Goal: Transaction & Acquisition: Purchase product/service

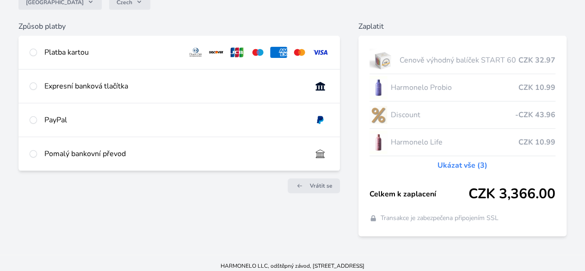
scroll to position [99, 0]
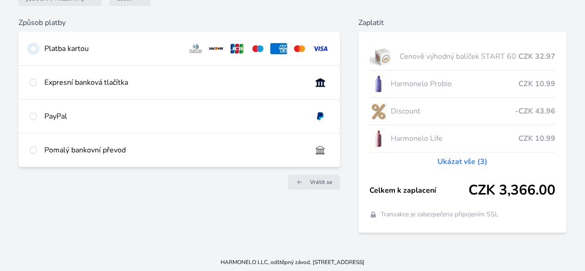
click at [37, 48] on input "radio" at bounding box center [33, 48] width 7 height 7
radio input "true"
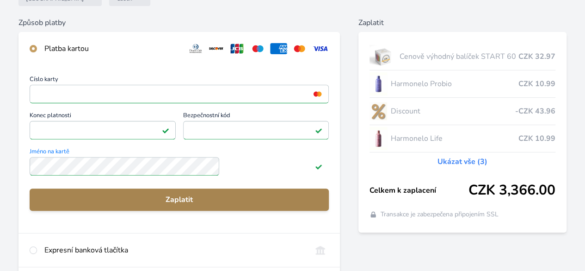
click at [218, 205] on span "Zaplatit" at bounding box center [179, 199] width 284 height 11
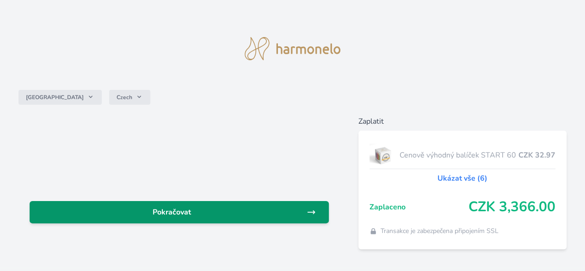
click at [213, 213] on span "Pokračovat" at bounding box center [172, 211] width 270 height 11
